Goal: Transaction & Acquisition: Purchase product/service

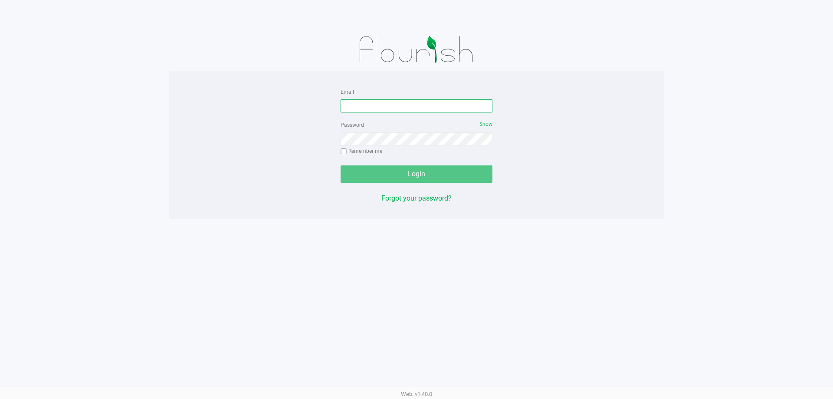
click at [425, 108] on input "Email" at bounding box center [417, 105] width 152 height 13
type input "[EMAIL_ADDRESS][DOMAIN_NAME]"
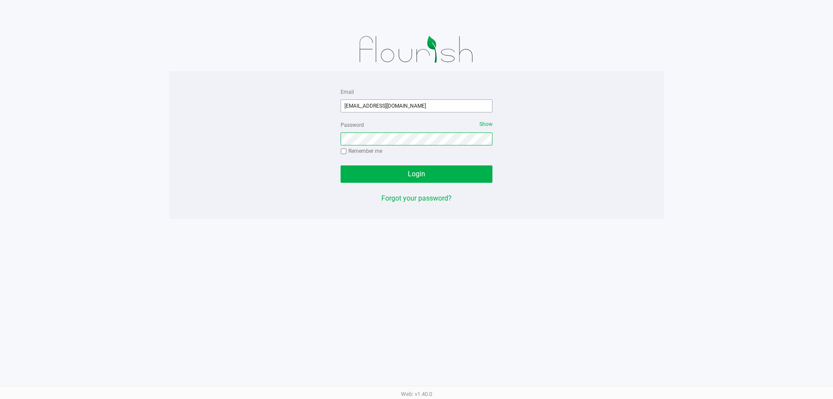
click at [341, 165] on button "Login" at bounding box center [417, 173] width 152 height 17
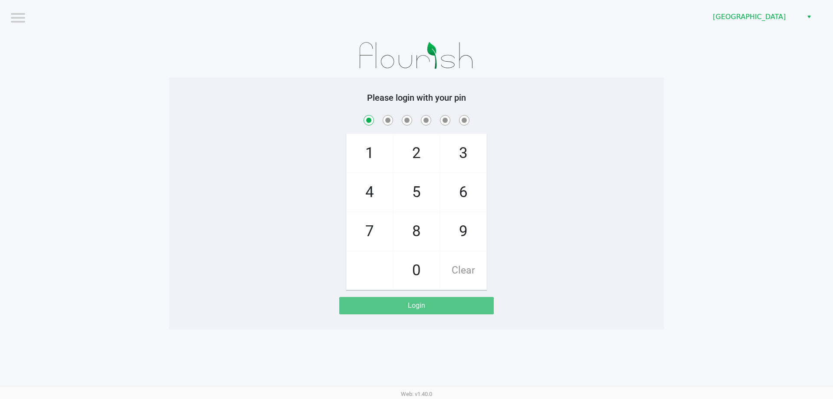
checkbox input "true"
checkbox input "false"
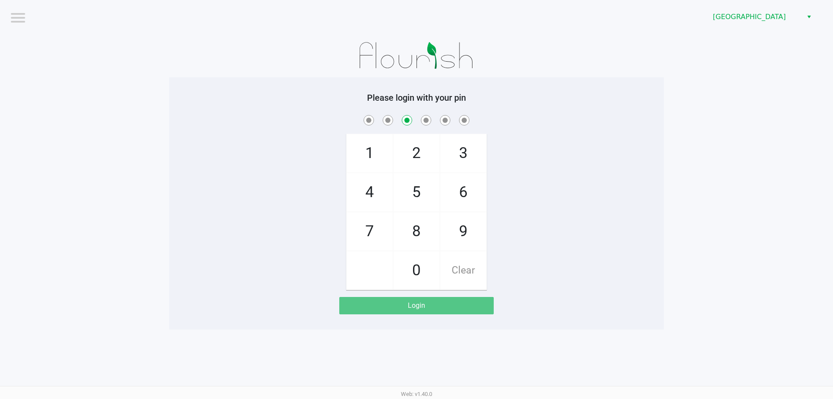
checkbox input "false"
checkbox input "true"
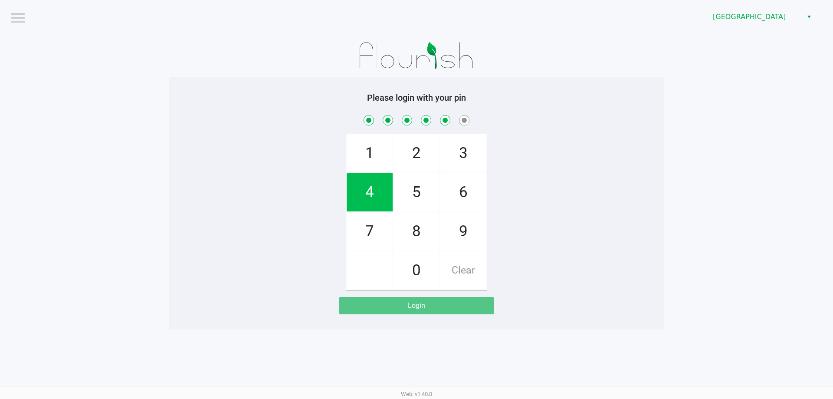
checkbox input "true"
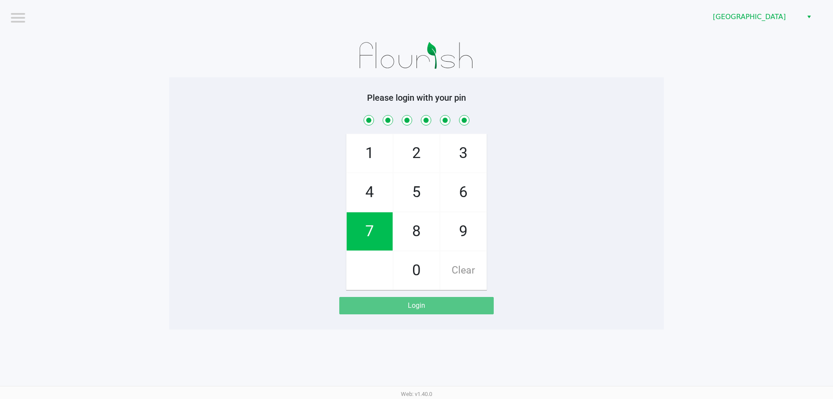
checkbox input "true"
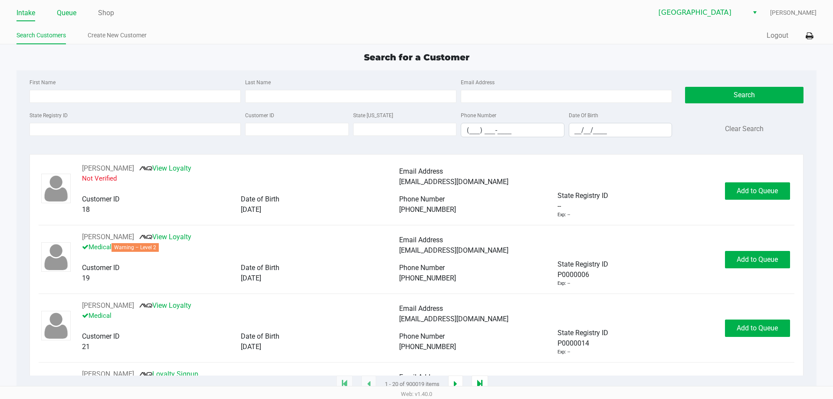
click at [72, 13] on link "Queue" at bounding box center [67, 13] width 20 height 12
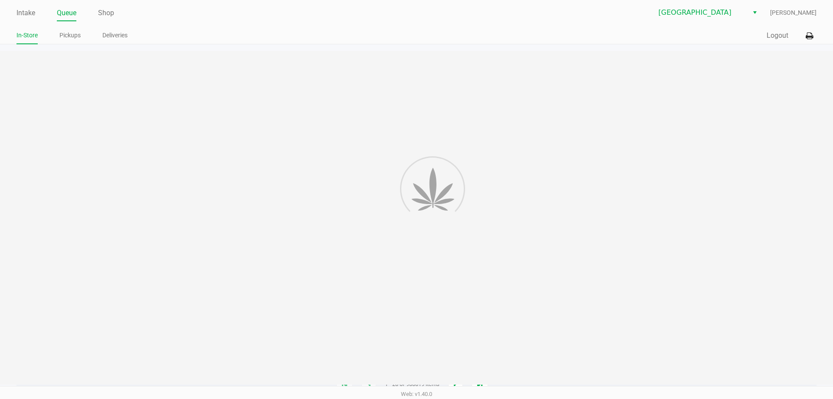
click at [73, 33] on link "Pickups" at bounding box center [69, 35] width 21 height 11
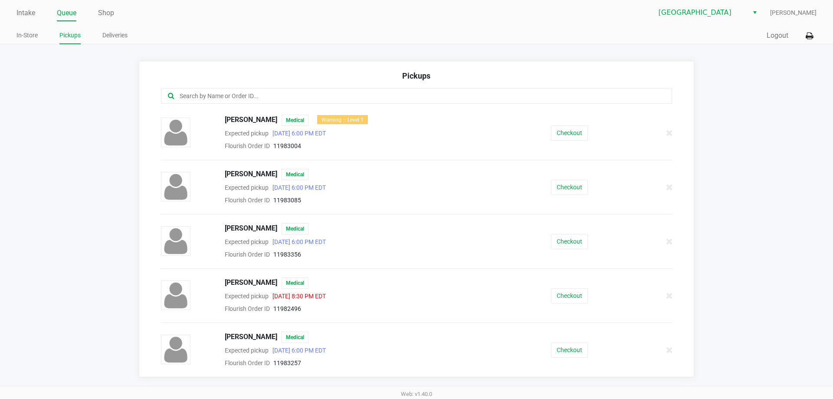
click at [242, 95] on input "text" at bounding box center [403, 96] width 448 height 10
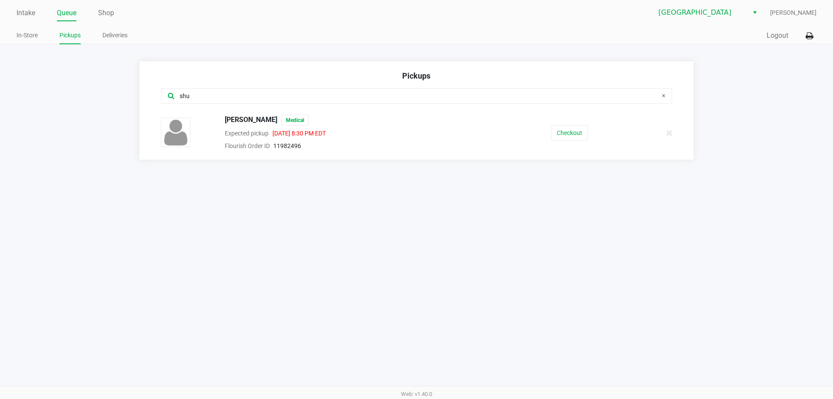
type input "shu"
click at [569, 131] on button "Checkout" at bounding box center [569, 132] width 37 height 15
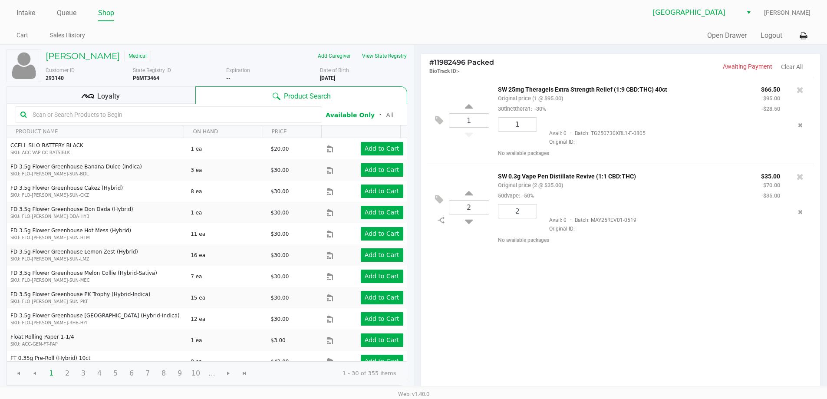
click at [159, 98] on div "Loyalty" at bounding box center [101, 94] width 189 height 17
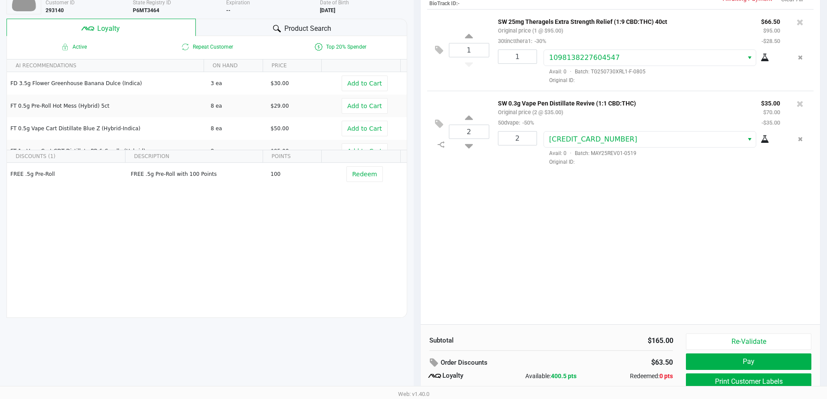
scroll to position [99, 0]
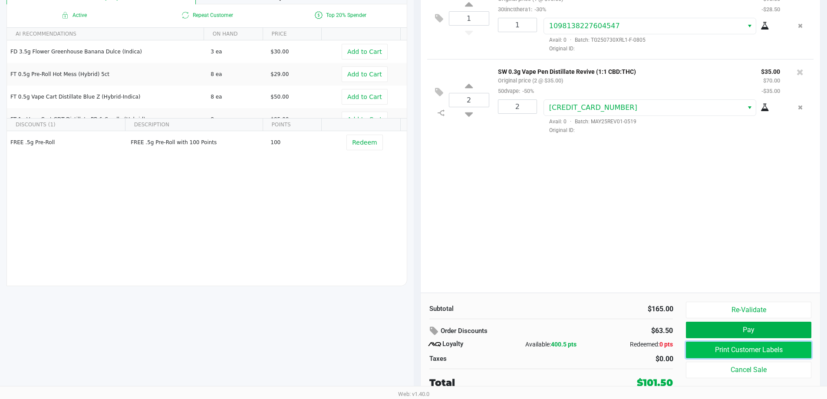
click at [733, 355] on button "Print Customer Labels" at bounding box center [748, 350] width 125 height 16
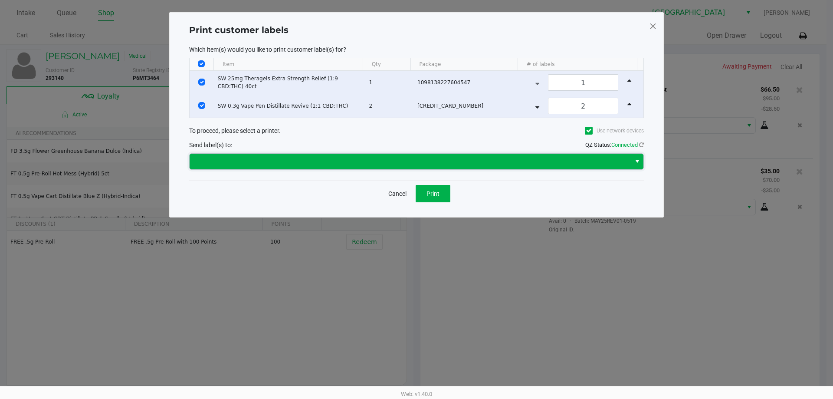
click at [305, 155] on span at bounding box center [410, 162] width 441 height 16
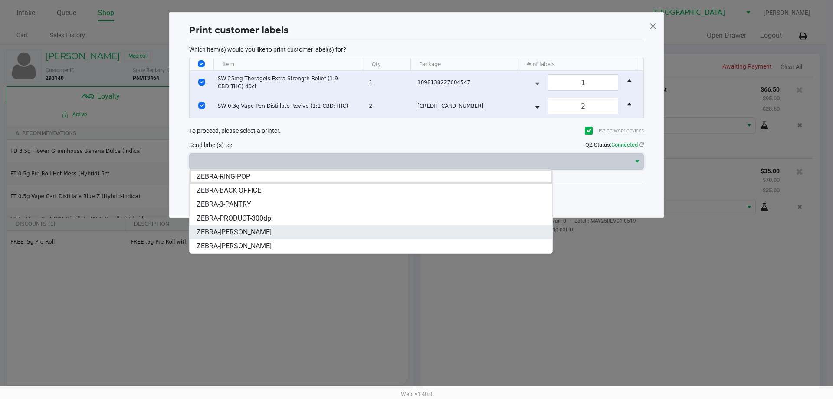
click at [264, 233] on span "ZEBRA-[PERSON_NAME]" at bounding box center [234, 232] width 75 height 10
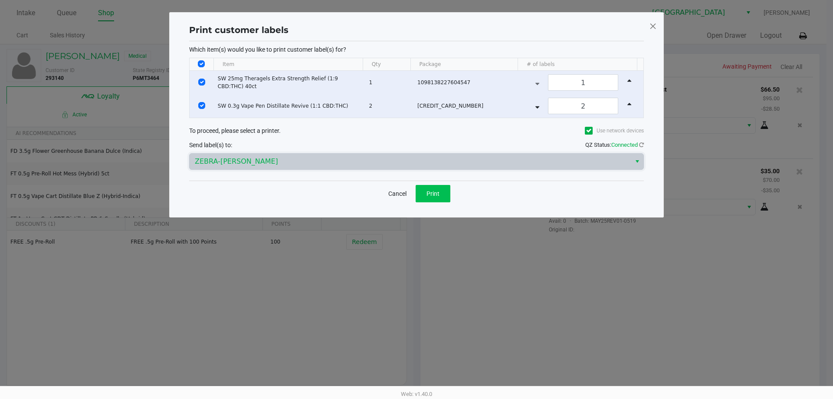
click at [430, 195] on span "Print" at bounding box center [433, 193] width 13 height 7
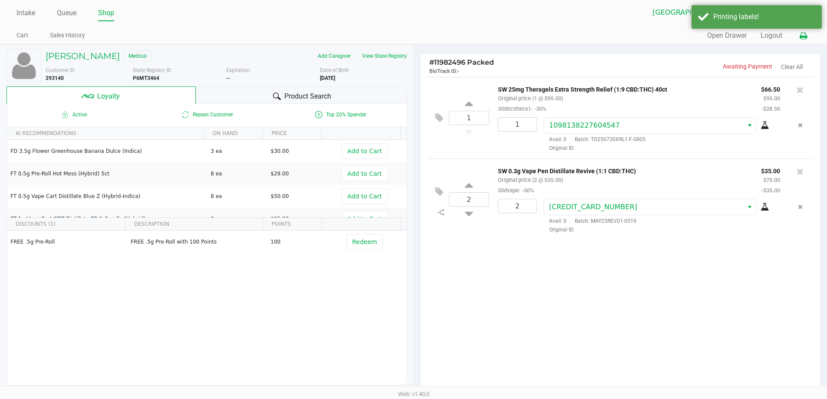
click at [803, 37] on icon at bounding box center [803, 36] width 7 height 6
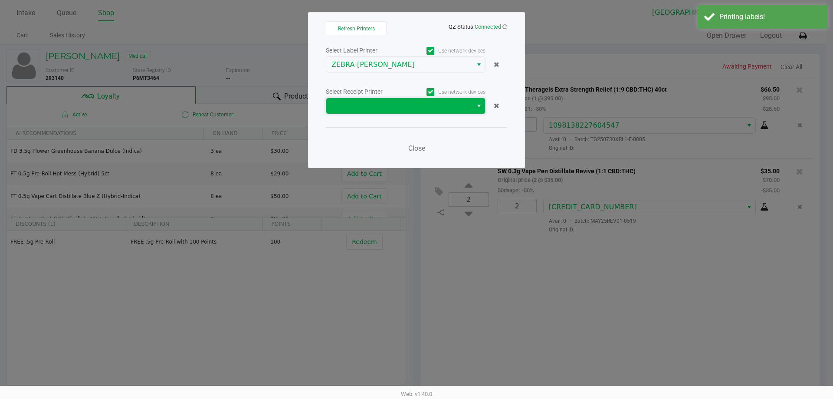
click at [433, 112] on span at bounding box center [399, 106] width 146 height 16
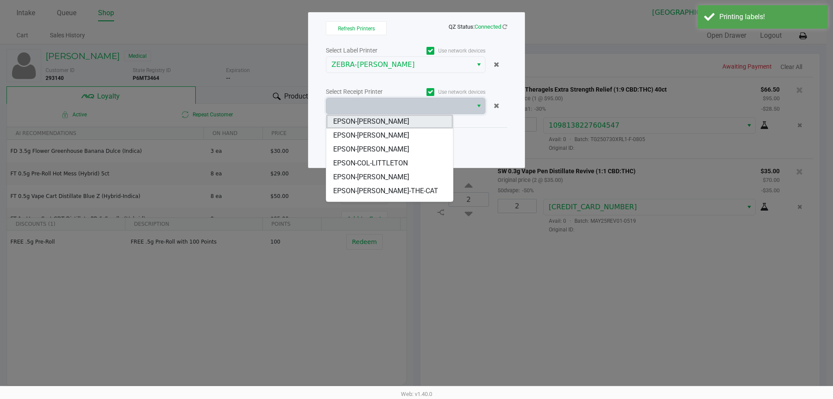
click at [408, 120] on span "EPSON-[PERSON_NAME]" at bounding box center [371, 121] width 76 height 10
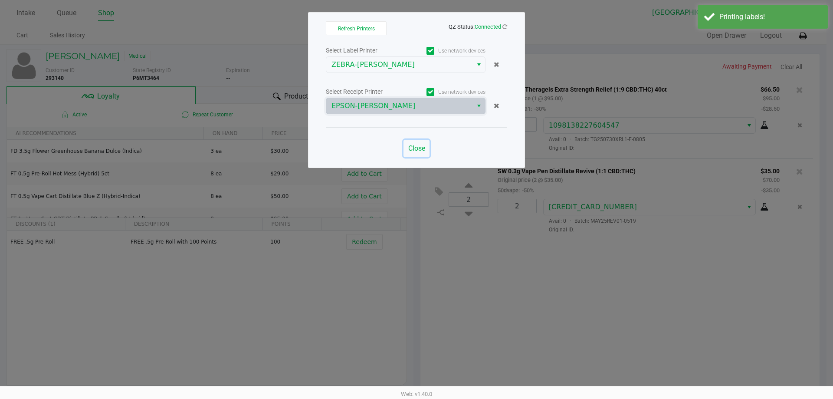
click at [418, 154] on button "Close" at bounding box center [417, 148] width 26 height 17
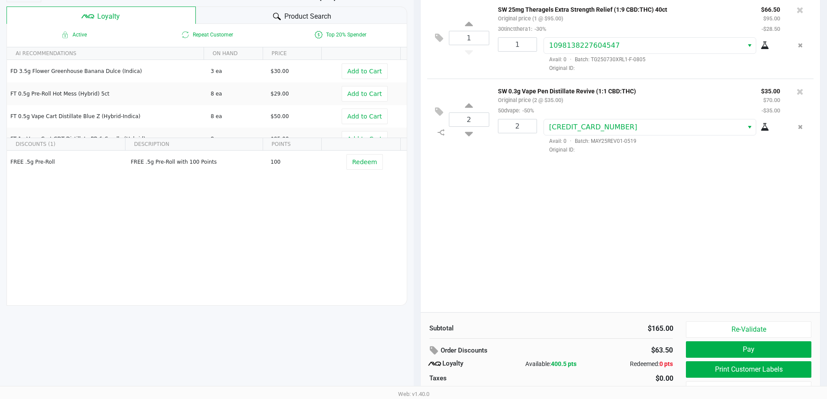
scroll to position [92, 0]
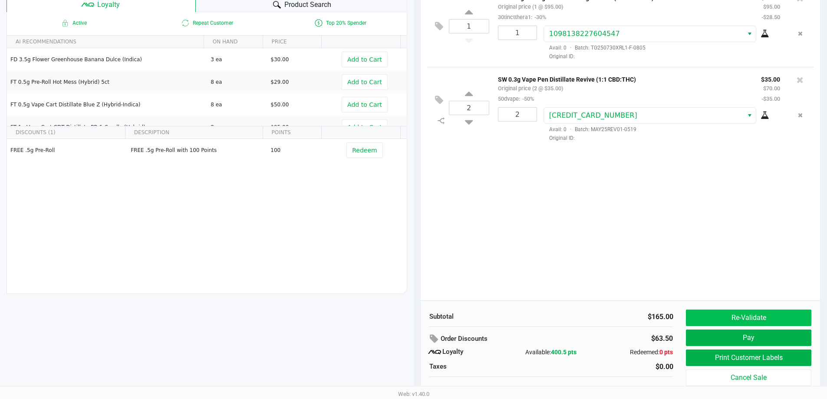
click at [769, 316] on button "Re-Validate" at bounding box center [748, 317] width 125 height 16
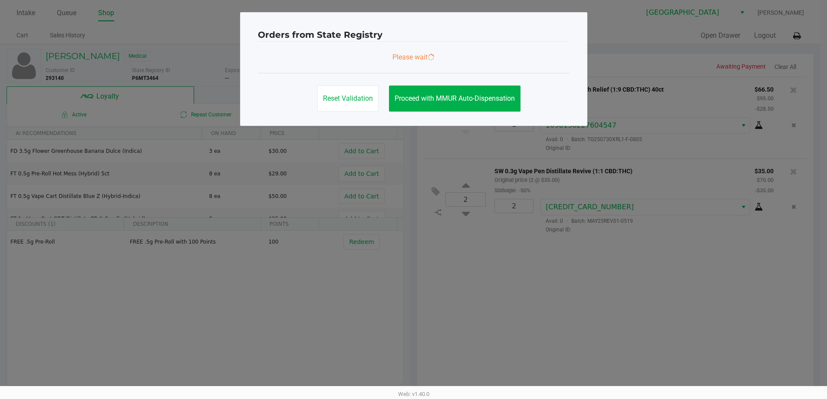
scroll to position [0, 0]
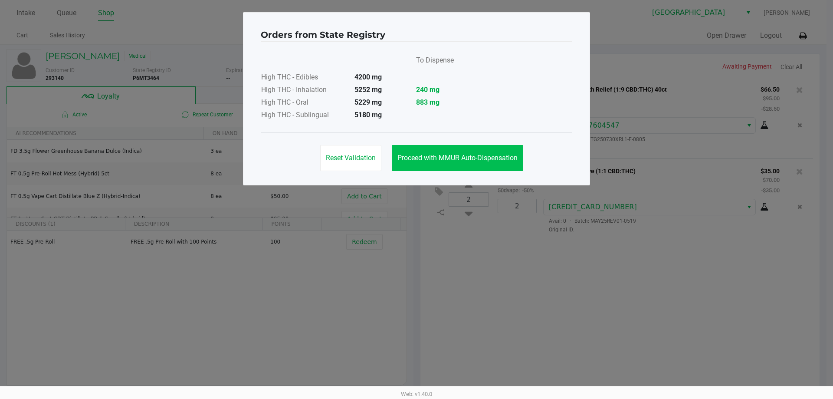
click at [466, 165] on button "Proceed with MMUR Auto-Dispensation" at bounding box center [458, 158] width 132 height 26
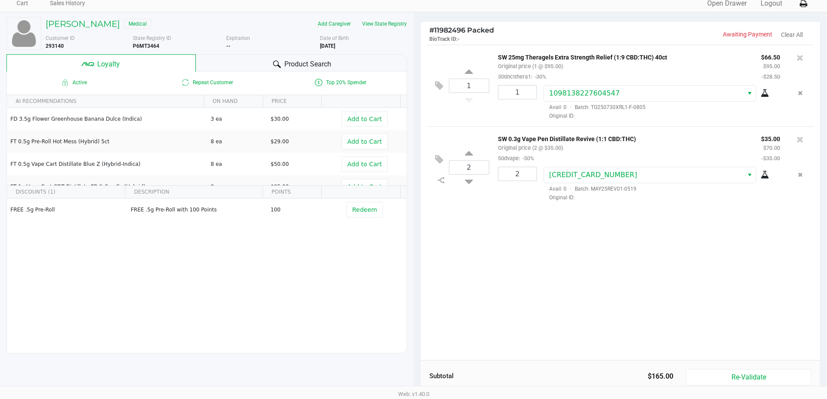
scroll to position [99, 0]
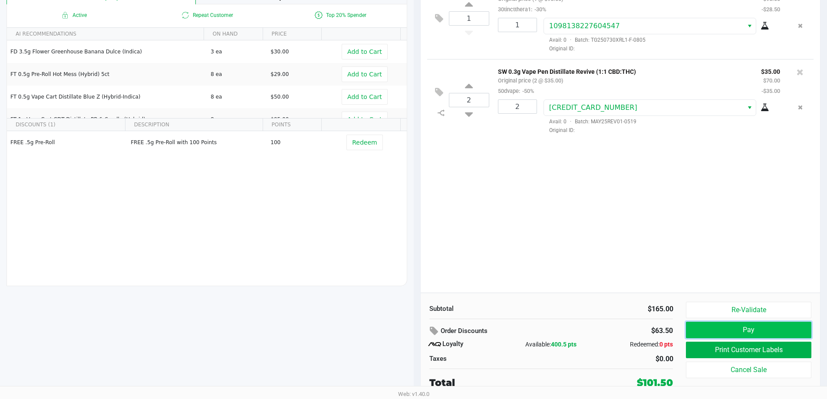
click at [747, 329] on button "Pay" at bounding box center [748, 330] width 125 height 16
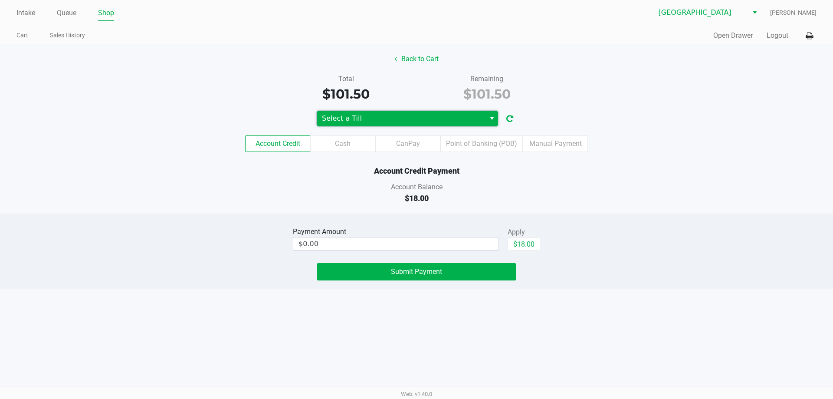
click at [423, 118] on span "Select a Till" at bounding box center [401, 118] width 158 height 10
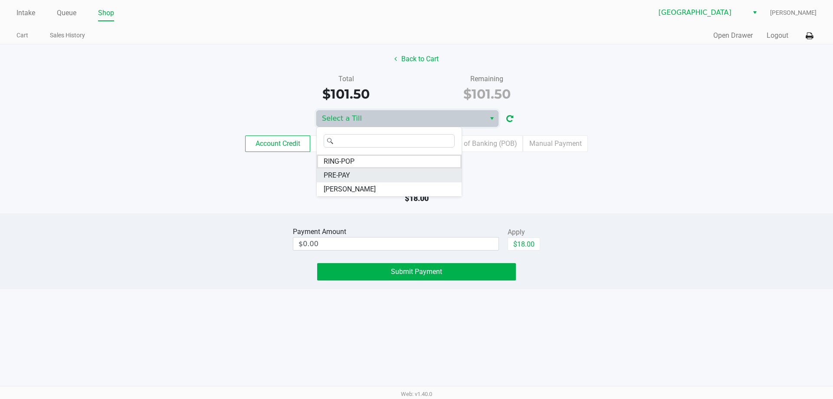
click at [352, 171] on li "PRE-PAY" at bounding box center [389, 175] width 145 height 14
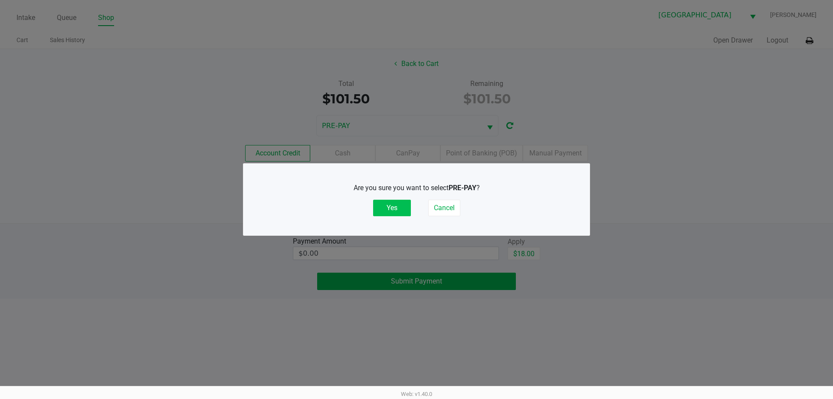
click at [396, 207] on button "Yes" at bounding box center [392, 208] width 38 height 16
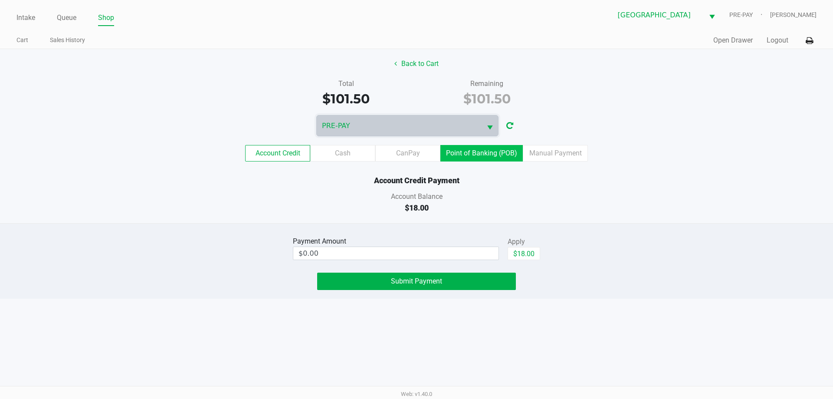
click at [486, 159] on label "Point of Banking (POB)" at bounding box center [482, 153] width 82 height 16
click at [0, 0] on 8 "Point of Banking (POB)" at bounding box center [0, 0] width 0 height 0
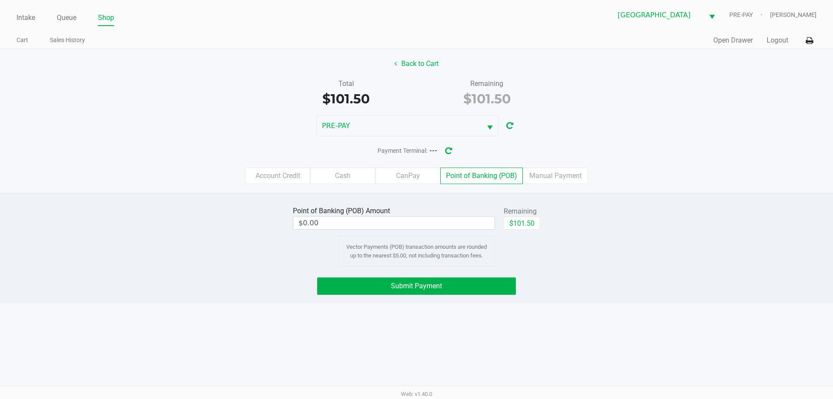
click at [401, 176] on label "CanPay" at bounding box center [407, 176] width 65 height 16
click at [0, 0] on 3 "CanPay" at bounding box center [0, 0] width 0 height 0
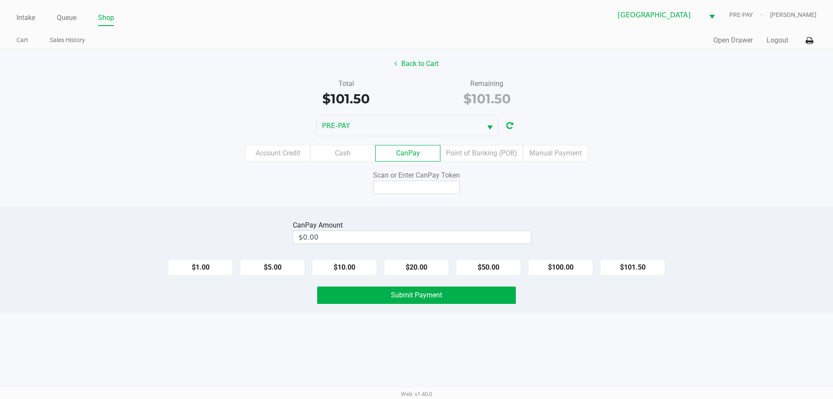
click at [471, 151] on label "Point of Banking (POB)" at bounding box center [482, 153] width 82 height 16
click at [0, 0] on 8 "Point of Banking (POB)" at bounding box center [0, 0] width 0 height 0
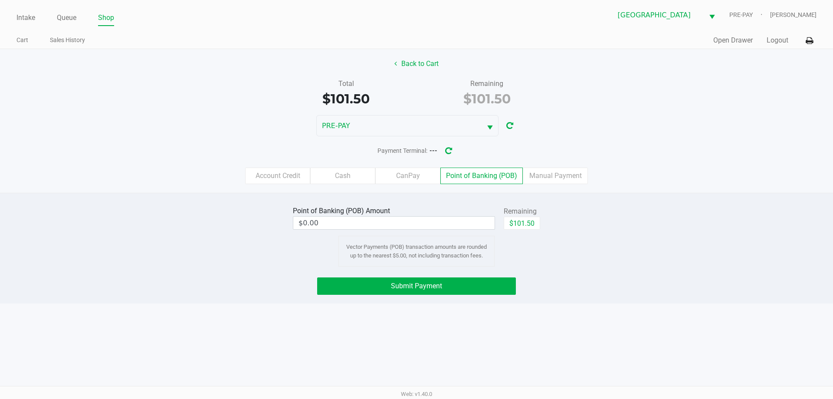
click at [549, 176] on label "Manual Payment" at bounding box center [555, 176] width 65 height 16
click at [0, 0] on 9 "Manual Payment" at bounding box center [0, 0] width 0 height 0
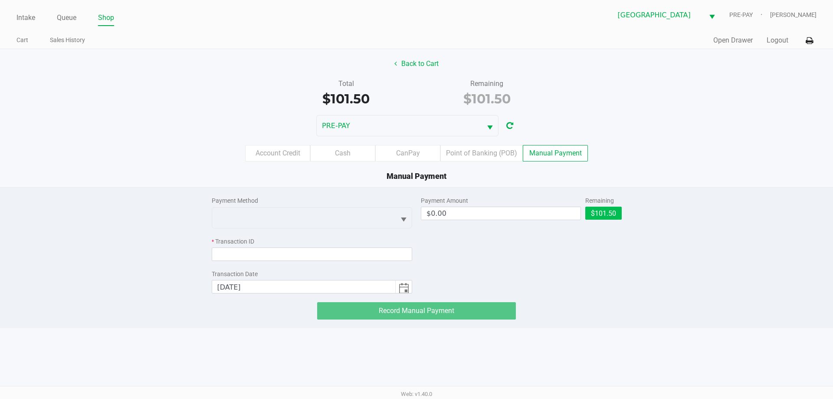
click at [604, 207] on button "$101.50" at bounding box center [604, 213] width 36 height 13
type input "$101.50"
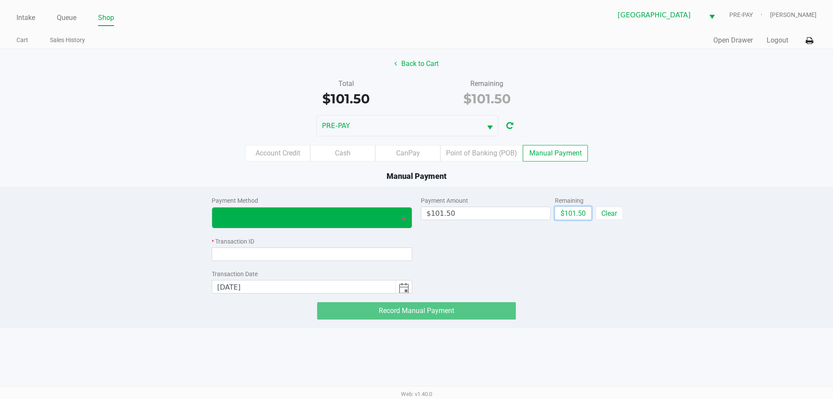
click at [396, 220] on button "Select" at bounding box center [403, 217] width 16 height 20
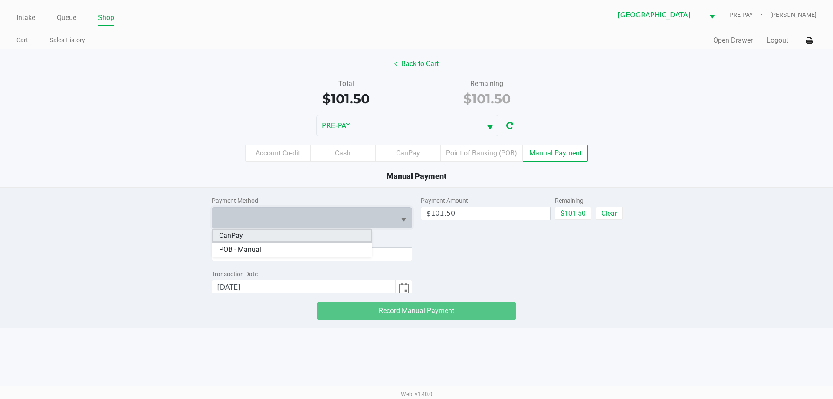
click at [232, 236] on span "CanPay" at bounding box center [231, 235] width 24 height 10
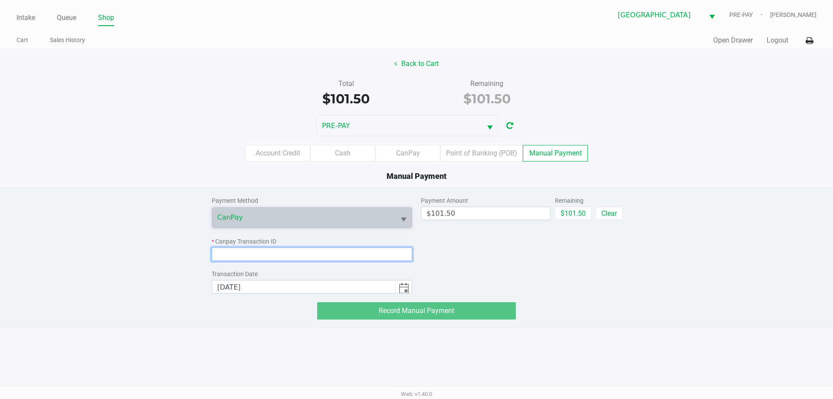
click at [247, 248] on input at bounding box center [312, 253] width 201 height 13
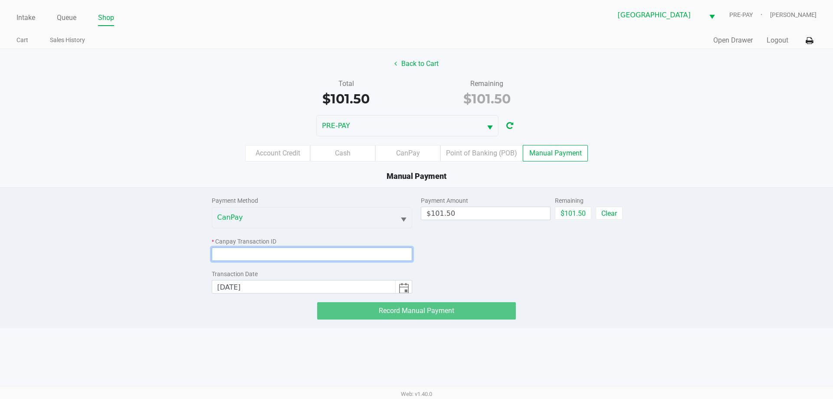
paste input "U3IHU1A0U8ID"
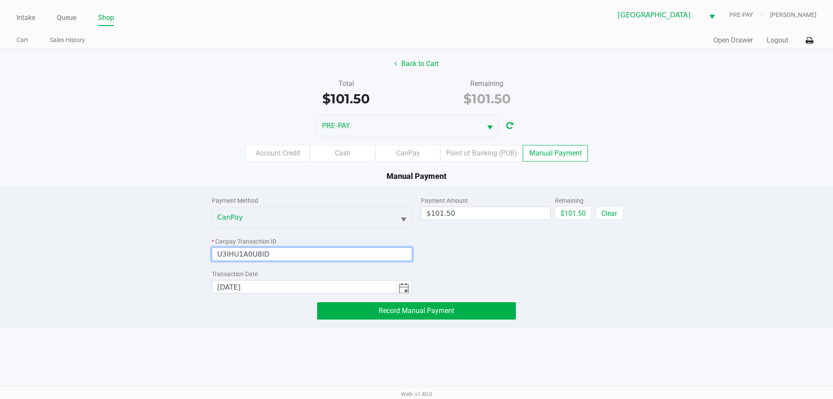
type input "U3IHU1A0U8ID"
click at [240, 307] on div "Record Manual Payment" at bounding box center [416, 310] width 423 height 17
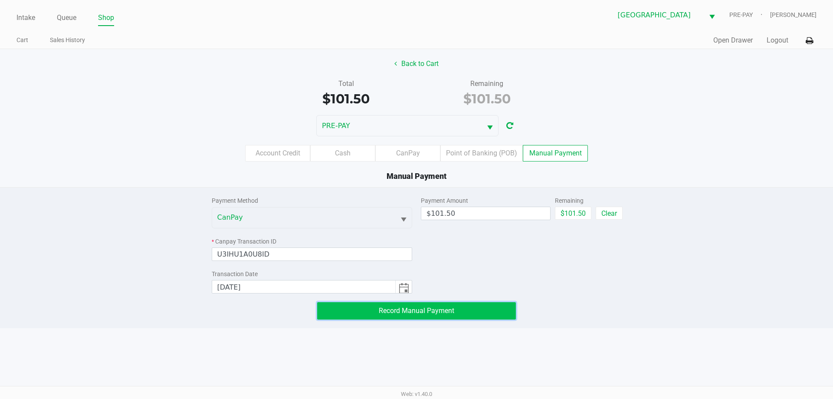
click at [454, 313] on button "Record Manual Payment" at bounding box center [416, 310] width 199 height 17
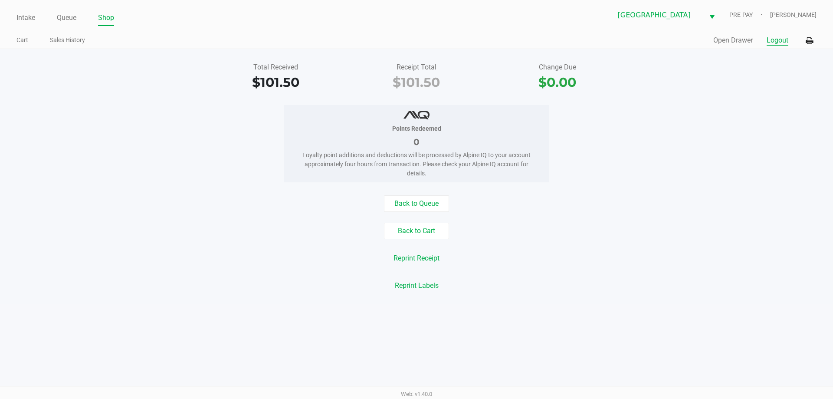
click at [773, 41] on button "Logout" at bounding box center [778, 40] width 22 height 10
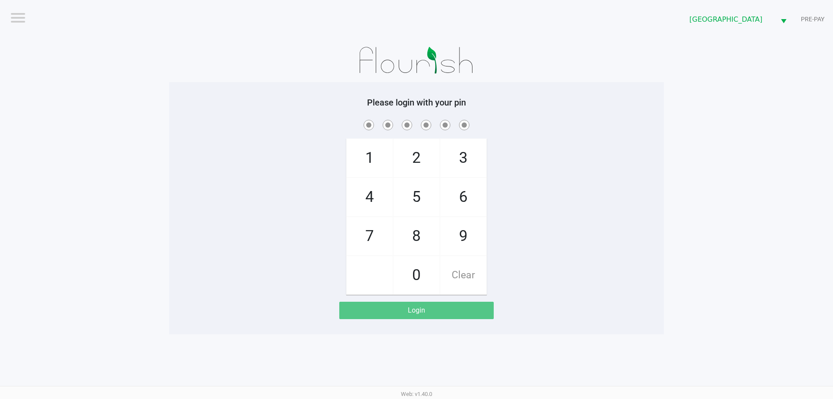
click at [704, 77] on app-pos-login-wrapper "Logout [GEOGRAPHIC_DATA] WC PRE-PAY Please login with your pin 1 4 7 2 5 8 0 3 …" at bounding box center [416, 167] width 833 height 334
